Goal: Task Accomplishment & Management: Manage account settings

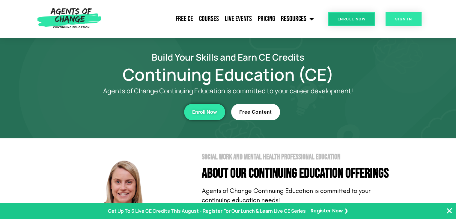
click at [404, 15] on link "SIGN IN" at bounding box center [403, 19] width 36 height 14
click at [410, 15] on link "SIGN IN" at bounding box center [403, 19] width 36 height 14
click at [398, 20] on span "SIGN IN" at bounding box center [403, 19] width 17 height 4
click at [410, 17] on span "SIGN IN" at bounding box center [403, 19] width 17 height 4
